Goal: Task Accomplishment & Management: Manage account settings

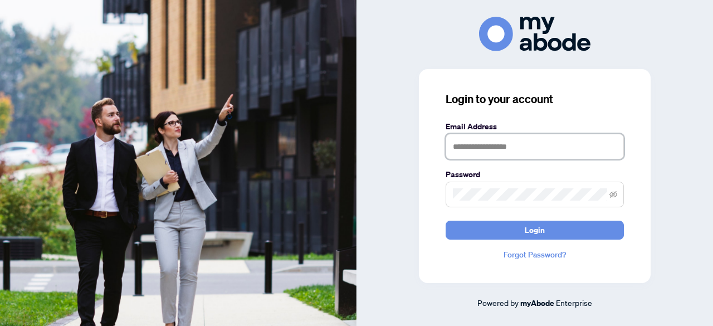
click at [481, 145] on input "text" at bounding box center [535, 147] width 178 height 26
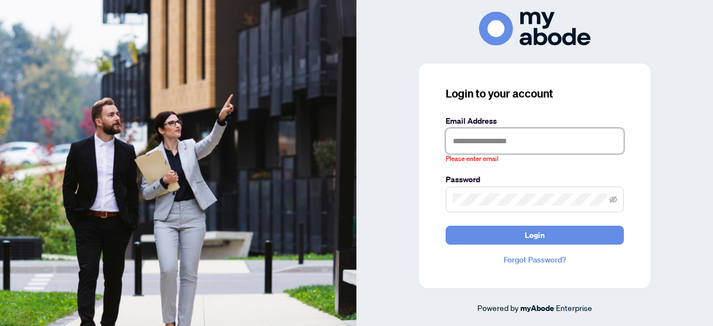
click at [485, 131] on input "text" at bounding box center [535, 141] width 178 height 26
type input "**********"
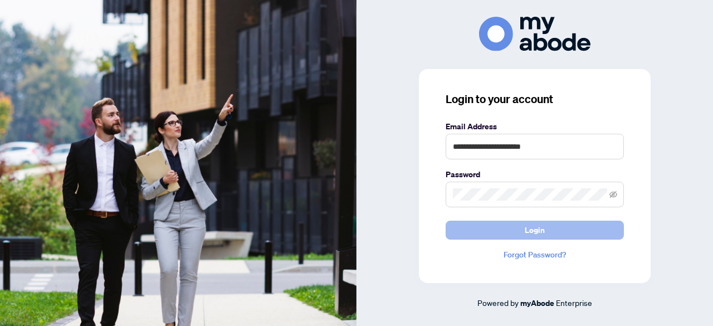
click at [530, 231] on span "Login" at bounding box center [535, 230] width 20 height 18
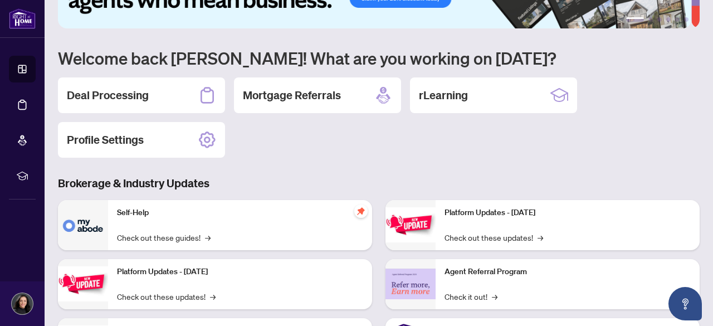
scroll to position [53, 0]
click at [181, 94] on div "Deal Processing" at bounding box center [141, 96] width 167 height 36
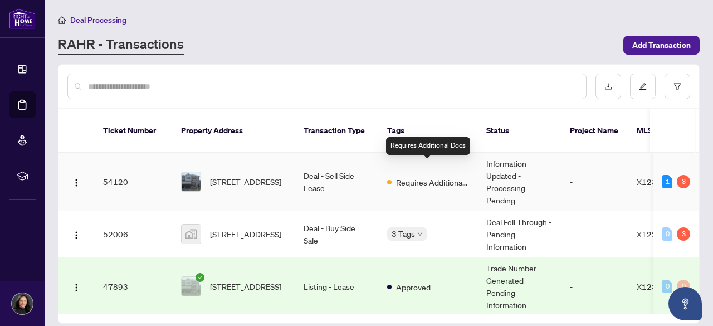
click at [404, 176] on span "Requires Additional Docs" at bounding box center [432, 182] width 72 height 12
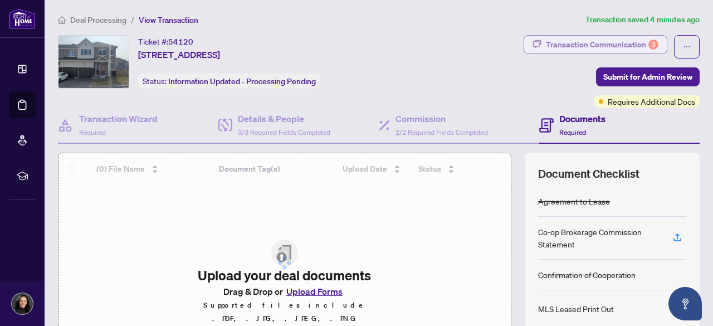
click at [591, 47] on div "Transaction Communication 3" at bounding box center [602, 45] width 113 height 18
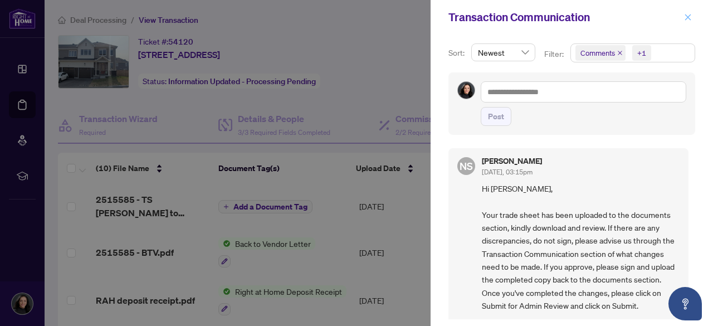
click at [689, 17] on icon "close" at bounding box center [688, 17] width 6 height 6
